Goal: Communication & Community: Answer question/provide support

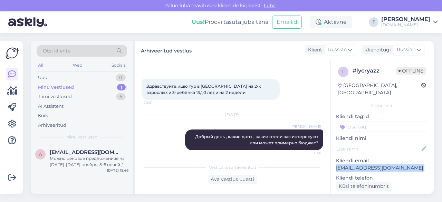
scroll to position [27, 0]
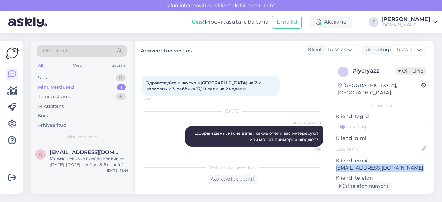
click at [100, 86] on div "Minu vestlused 1" at bounding box center [82, 88] width 90 height 10
click at [89, 156] on div "Можно ценовое предложенияе на [DATE]-[DATE] ноября, 5-6 ночей ,1 человек, бюдже…" at bounding box center [89, 161] width 79 height 12
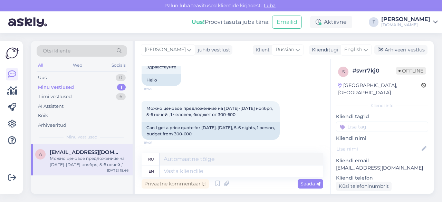
scroll to position [69, 0]
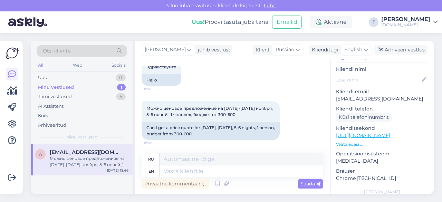
click at [355, 141] on p "Vaata edasi ..." at bounding box center [382, 144] width 92 height 6
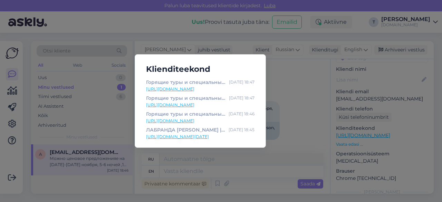
click at [204, 168] on div "Klienditeekond Горящие туры и специальные предложения | Tuusik [DATE] 18:47 [UR…" at bounding box center [221, 101] width 442 height 202
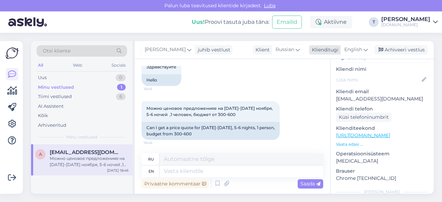
click at [353, 48] on span "English" at bounding box center [353, 50] width 18 height 8
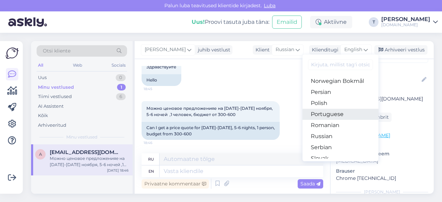
scroll to position [215, 0]
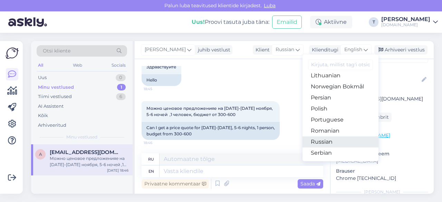
click at [324, 142] on link "Russian" at bounding box center [340, 141] width 76 height 11
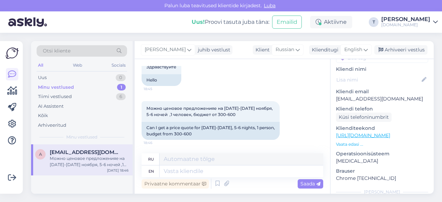
scroll to position [75, 0]
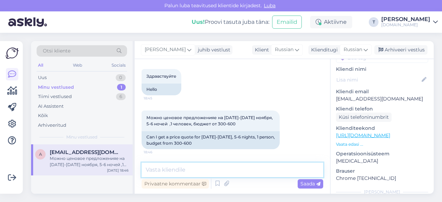
click at [218, 169] on textarea at bounding box center [233, 170] width 182 height 14
type textarea "L"
type textarea "Здравствуйте какое направление"
